Goal: Information Seeking & Learning: Learn about a topic

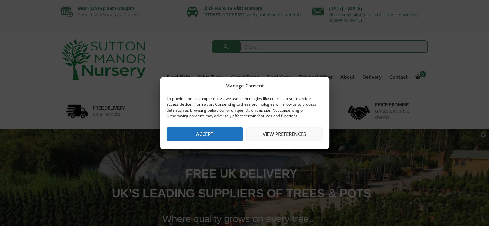
click at [284, 135] on button "View preferences" at bounding box center [284, 134] width 77 height 14
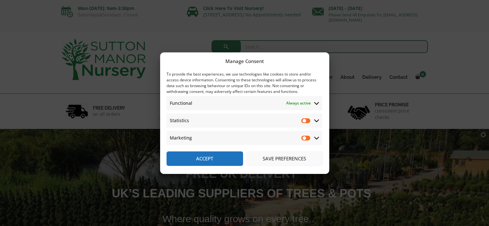
click at [272, 157] on button "Save preferences" at bounding box center [284, 159] width 77 height 14
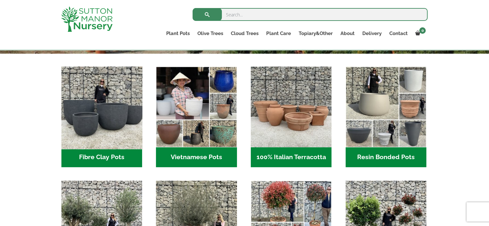
scroll to position [193, 0]
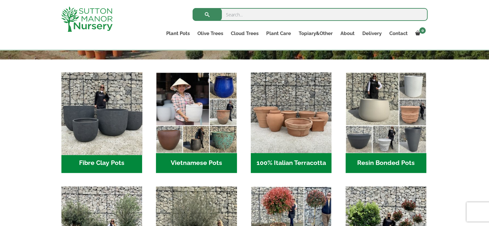
click at [104, 101] on img "Visit product category Fibre Clay Pots" at bounding box center [101, 112] width 85 height 85
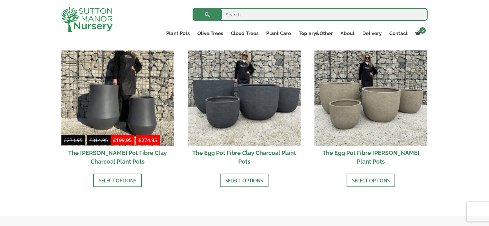
scroll to position [193, 0]
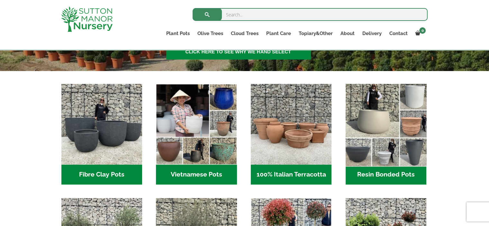
click at [383, 155] on img "Visit product category Resin Bonded Pots" at bounding box center [386, 124] width 85 height 85
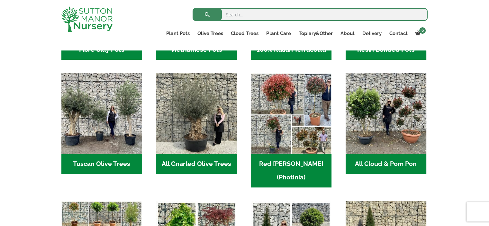
scroll to position [310, 0]
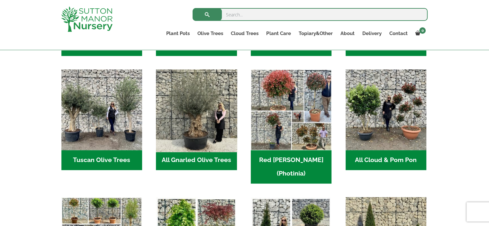
click at [188, 126] on img "Visit product category All Gnarled Olive Trees" at bounding box center [196, 110] width 85 height 85
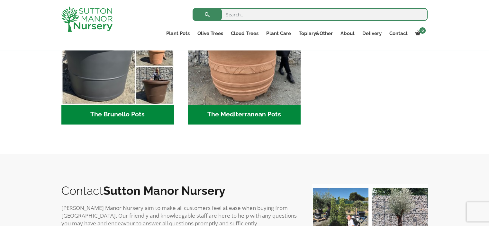
scroll to position [965, 0]
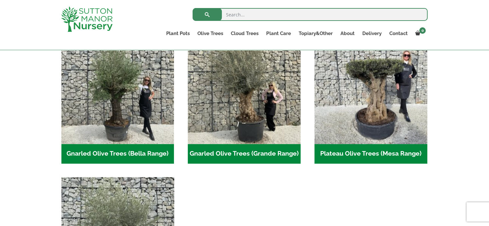
scroll to position [149, 0]
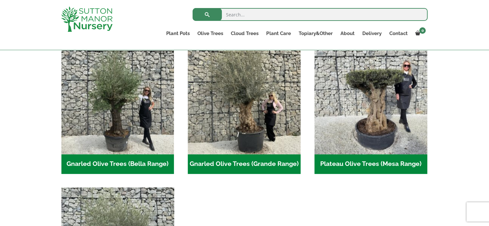
click at [106, 164] on h2 "Gnarled Olive Trees (Bella Range) (102)" at bounding box center [117, 164] width 113 height 20
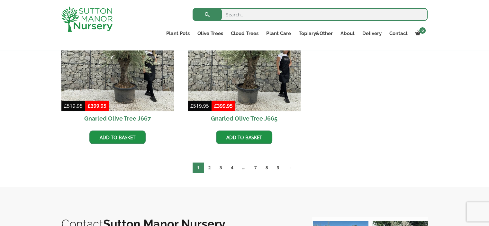
scroll to position [535, 0]
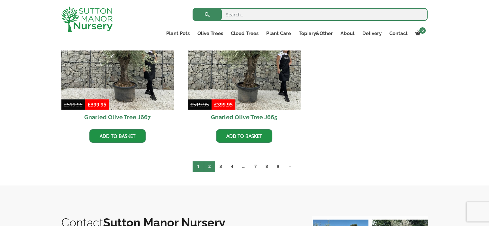
click at [207, 165] on link "2" at bounding box center [209, 166] width 11 height 11
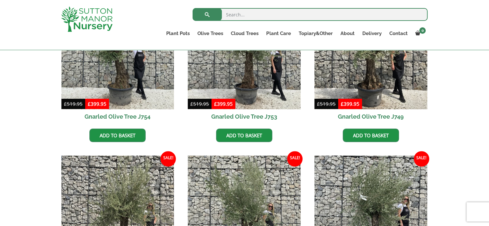
scroll to position [386, 0]
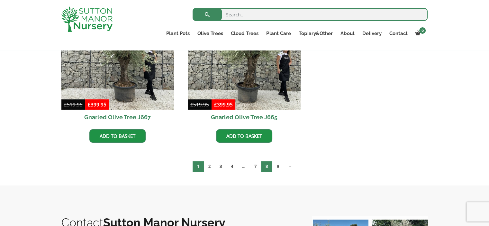
click at [267, 166] on link "8" at bounding box center [266, 166] width 11 height 11
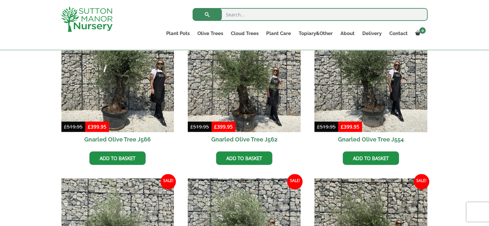
scroll to position [547, 0]
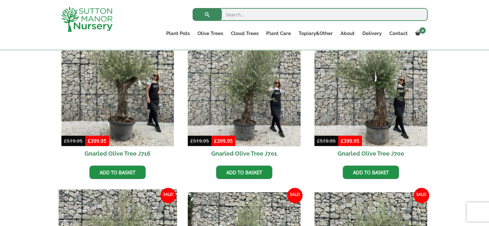
scroll to position [149, 0]
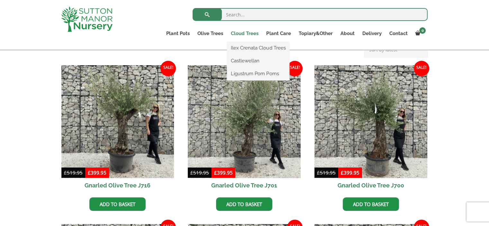
click at [237, 32] on link "Cloud Trees" at bounding box center [244, 33] width 35 height 9
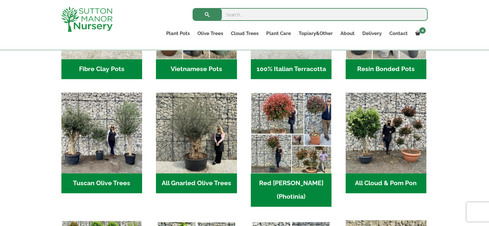
scroll to position [299, 0]
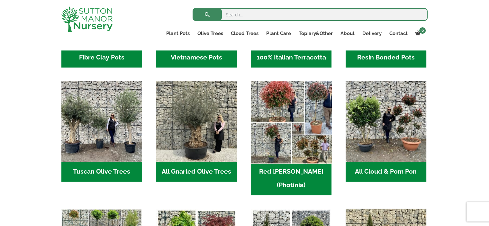
click at [289, 142] on img "Visit product category Red Robin (Photinia)" at bounding box center [291, 121] width 85 height 85
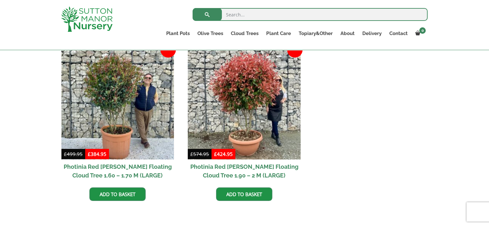
scroll to position [161, 0]
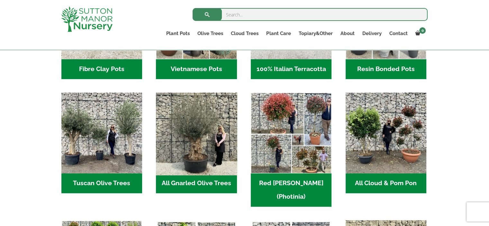
scroll to position [287, 0]
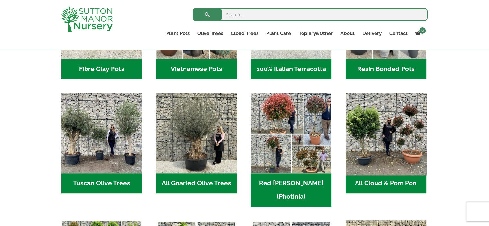
click at [386, 154] on img "Visit product category All Cloud & Pom Pon" at bounding box center [386, 133] width 85 height 85
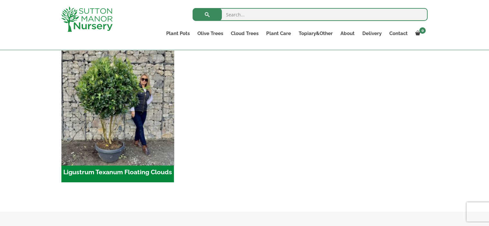
scroll to position [149, 0]
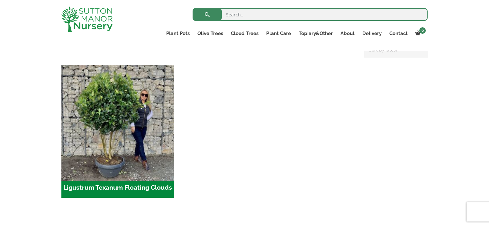
click at [113, 121] on img "Visit product category Ligustrum Texanum Floating Clouds" at bounding box center [118, 121] width 118 height 118
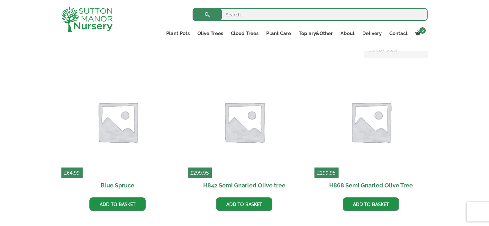
scroll to position [149, 0]
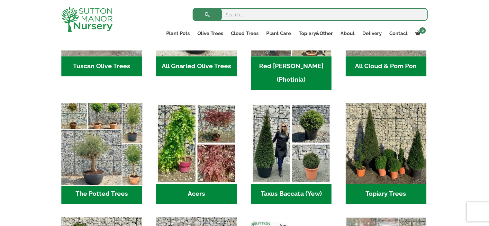
click at [112, 147] on img "Visit product category The Potted Trees" at bounding box center [101, 143] width 85 height 85
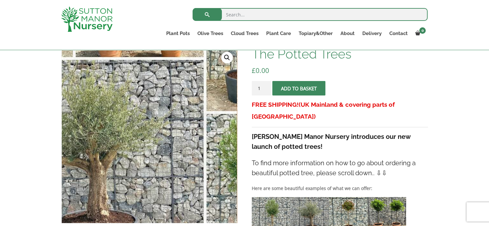
scroll to position [149, 0]
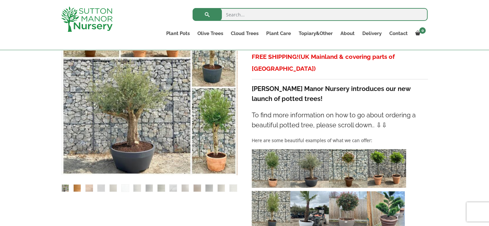
click at [77, 188] on img at bounding box center [77, 188] width 7 height 7
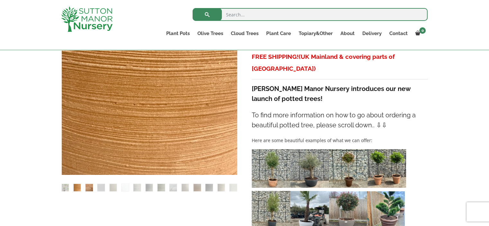
click at [88, 188] on img at bounding box center [89, 187] width 7 height 7
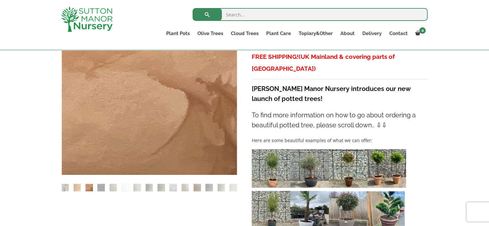
click at [97, 188] on img at bounding box center [100, 187] width 7 height 7
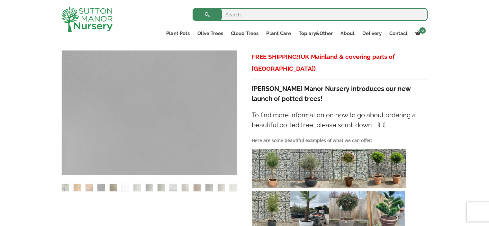
click at [116, 188] on img at bounding box center [113, 187] width 7 height 7
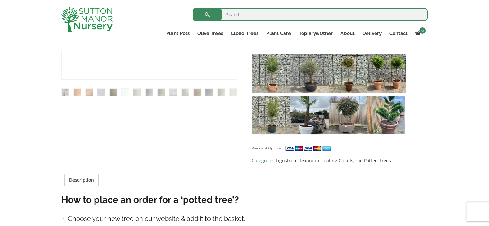
scroll to position [246, 0]
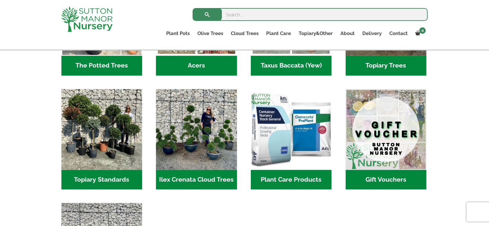
scroll to position [533, 0]
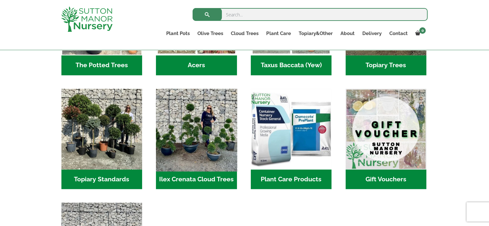
click at [192, 139] on img "Visit product category Ilex Crenata Cloud Trees" at bounding box center [196, 129] width 85 height 85
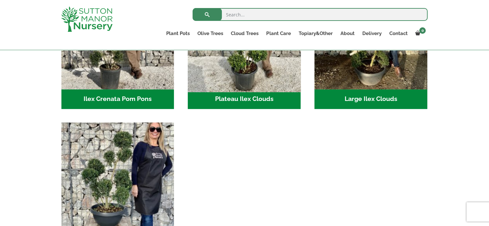
scroll to position [225, 0]
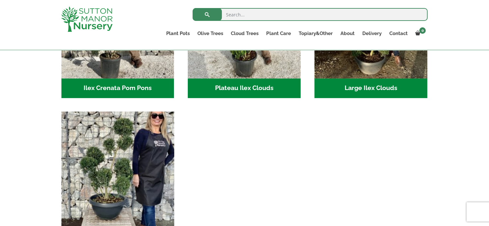
click at [124, 141] on img "Visit product category Small Ilex Clouds" at bounding box center [118, 168] width 118 height 118
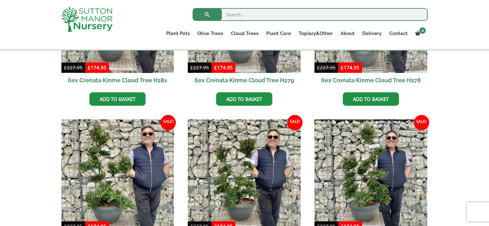
scroll to position [772, 0]
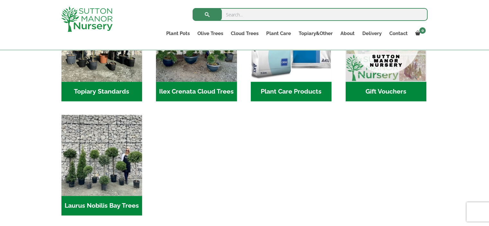
scroll to position [629, 0]
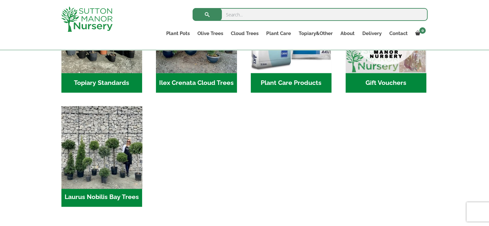
click at [97, 158] on img "Visit product category Laurus Nobilis Bay Trees" at bounding box center [101, 146] width 85 height 85
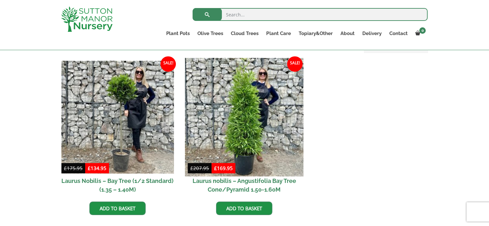
scroll to position [257, 0]
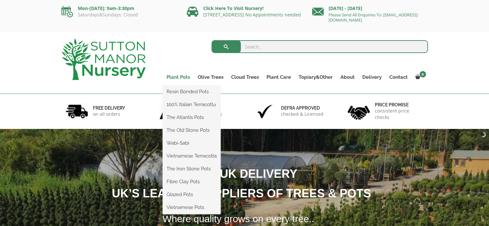
click at [172, 78] on link "Plant Pots" at bounding box center [178, 77] width 31 height 9
click at [185, 130] on link "The Old Stone Pots" at bounding box center [192, 130] width 58 height 10
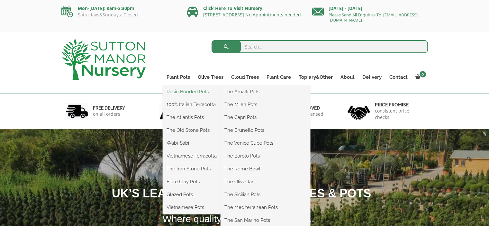
click at [181, 91] on link "Resin Bonded Pots" at bounding box center [192, 92] width 58 height 10
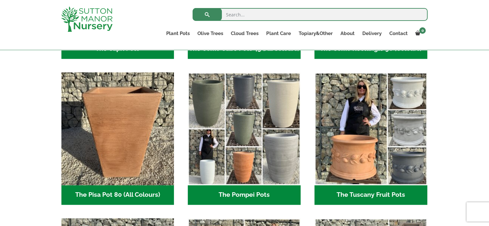
scroll to position [450, 0]
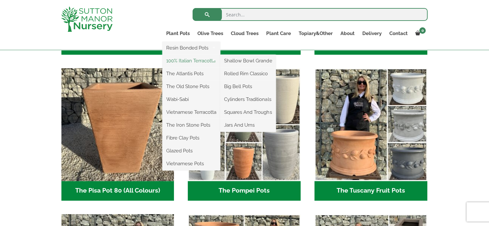
click at [197, 60] on link "100% Italian Terracotta" at bounding box center [191, 61] width 58 height 10
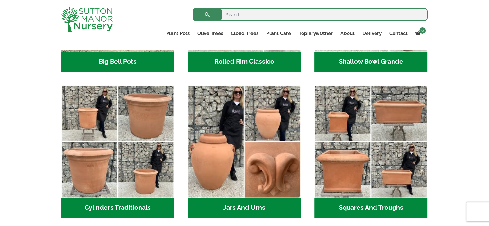
scroll to position [225, 0]
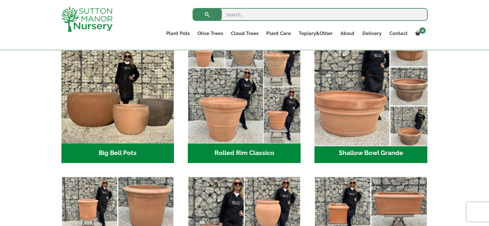
click at [357, 132] on img "Visit product category Shallow Bowl Grande" at bounding box center [371, 87] width 118 height 118
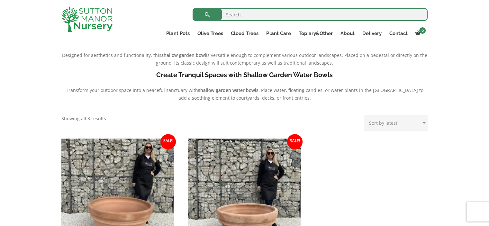
scroll to position [257, 0]
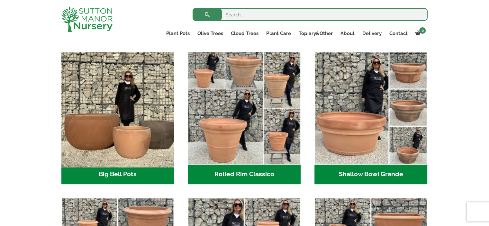
scroll to position [193, 0]
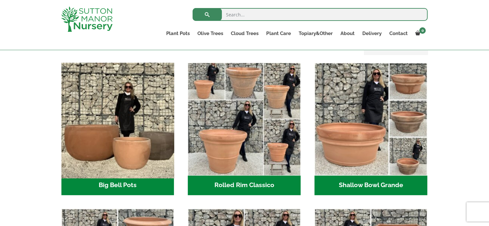
click at [117, 160] on img "Visit product category Big Bell Pots" at bounding box center [118, 119] width 118 height 118
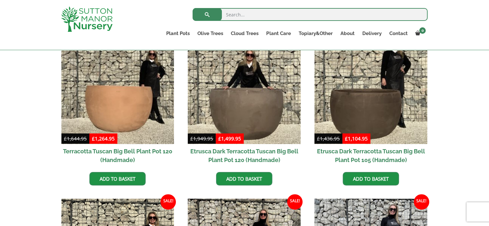
scroll to position [161, 0]
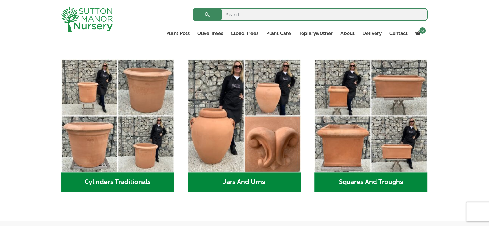
scroll to position [354, 0]
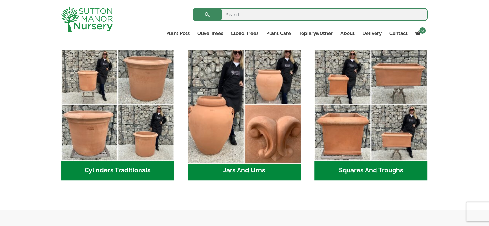
click at [232, 140] on img "Visit product category Jars And Urns" at bounding box center [244, 104] width 118 height 118
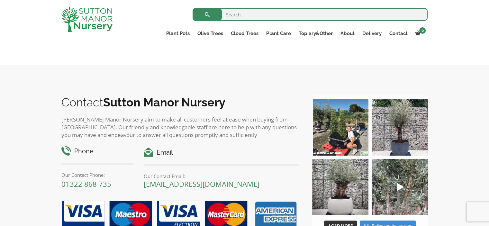
scroll to position [515, 0]
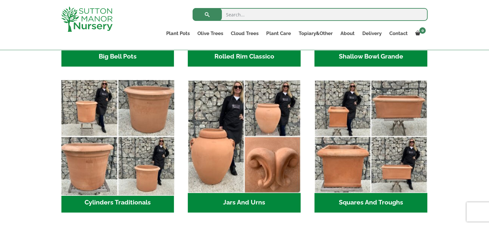
scroll to position [322, 0]
click at [106, 121] on img "Visit product category Cylinders Traditionals" at bounding box center [118, 136] width 118 height 118
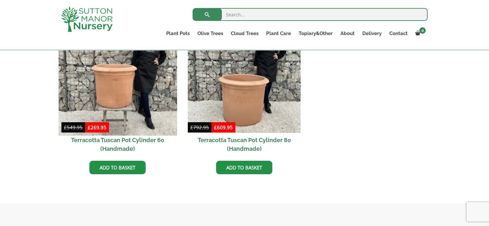
scroll to position [322, 0]
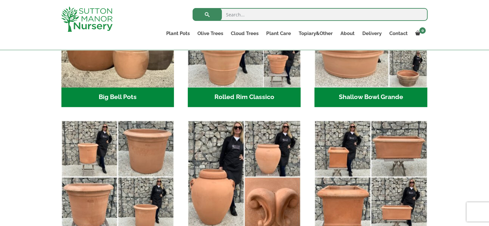
scroll to position [257, 0]
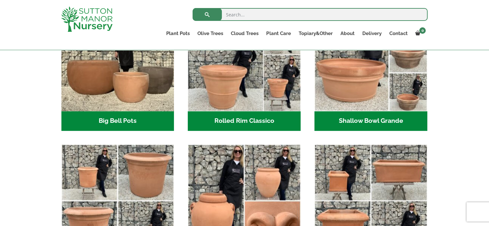
drag, startPoint x: 237, startPoint y: 119, endPoint x: 234, endPoint y: 124, distance: 5.8
click at [237, 119] on h2 "Rolled Rim Classico (7)" at bounding box center [244, 121] width 113 height 20
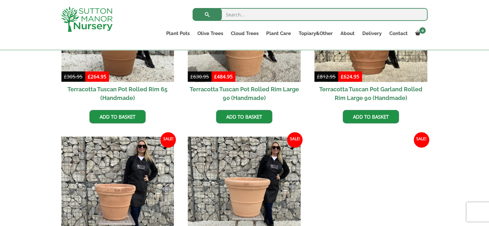
scroll to position [225, 0]
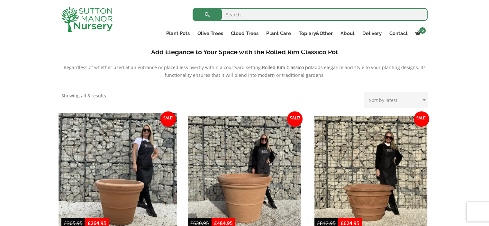
click at [119, 203] on img at bounding box center [118, 172] width 118 height 118
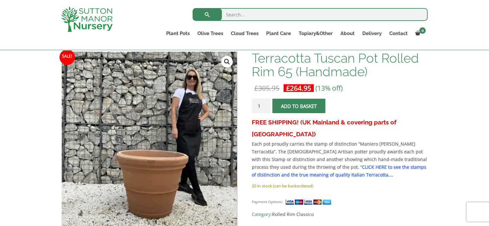
scroll to position [97, 0]
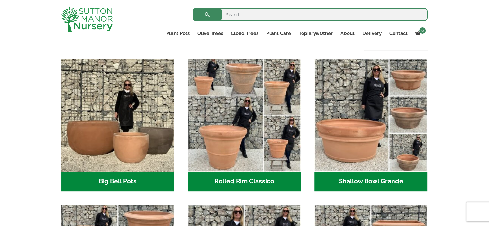
scroll to position [193, 0]
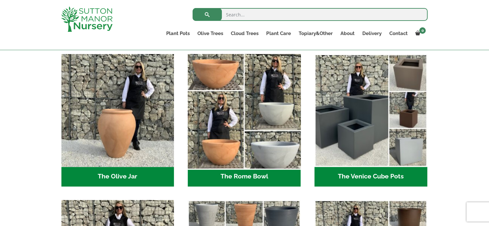
scroll to position [611, 0]
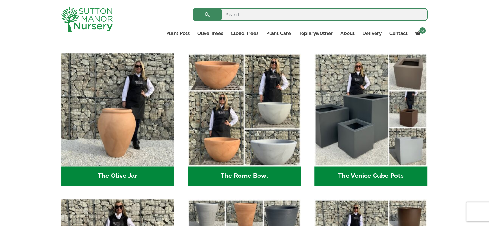
click at [230, 176] on h2 "The Rome Bowl (3)" at bounding box center [244, 176] width 113 height 20
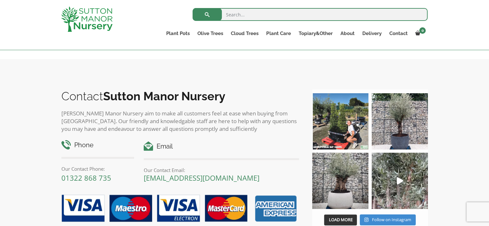
scroll to position [386, 0]
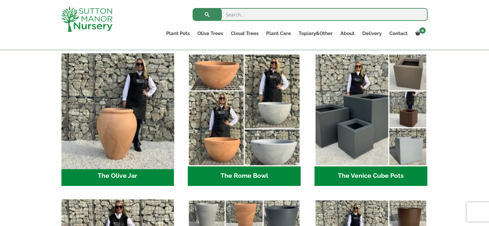
click at [111, 144] on img "Visit product category The Olive Jar" at bounding box center [118, 110] width 118 height 118
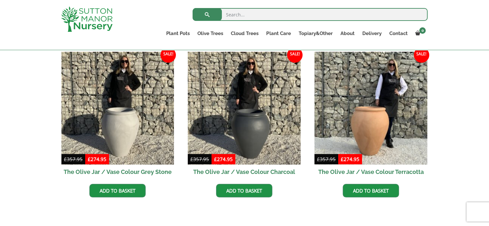
scroll to position [161, 0]
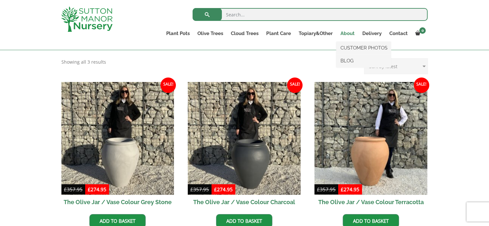
click at [349, 33] on link "About" at bounding box center [347, 33] width 22 height 9
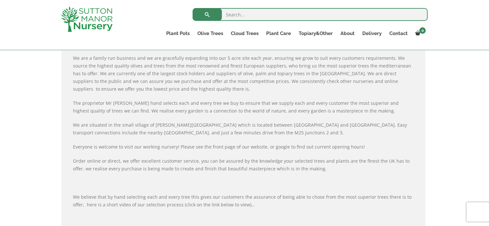
scroll to position [224, 0]
click at [376, 33] on link "Delivery" at bounding box center [371, 33] width 27 height 9
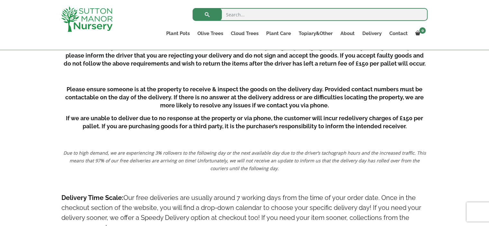
scroll to position [225, 0]
